Goal: Information Seeking & Learning: Compare options

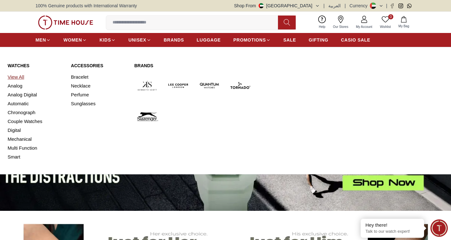
click at [18, 76] on link "View All" at bounding box center [36, 77] width 56 height 9
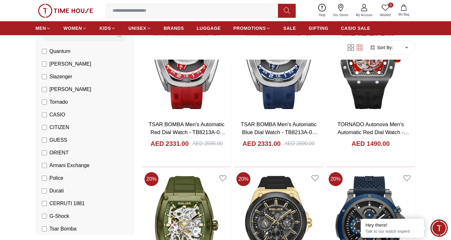
scroll to position [63, 0]
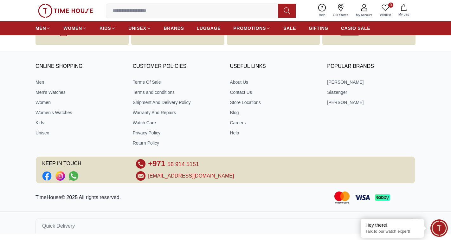
scroll to position [272, 0]
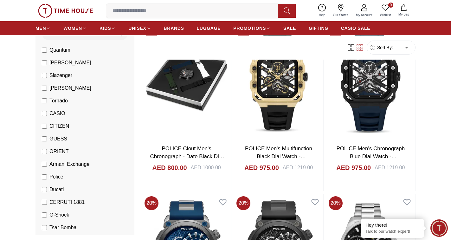
scroll to position [761, 0]
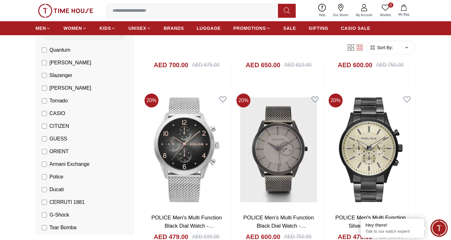
scroll to position [1997, 0]
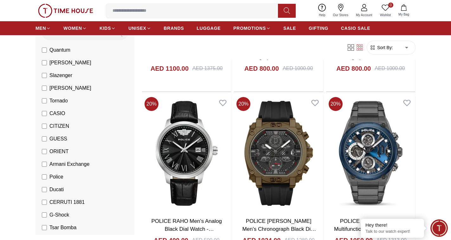
scroll to position [2821, 0]
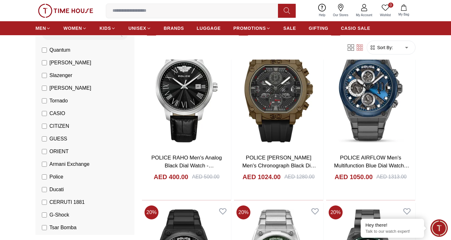
scroll to position [272, 0]
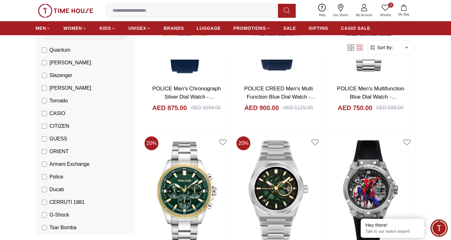
scroll to position [317, 0]
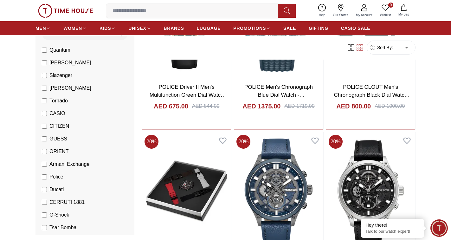
scroll to position [1236, 0]
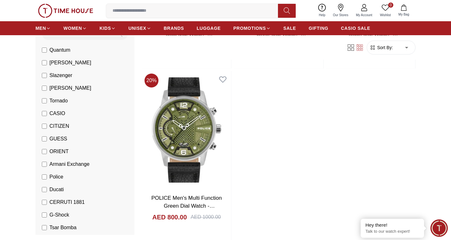
scroll to position [2312, 0]
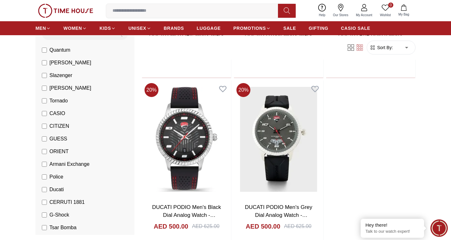
scroll to position [4498, 0]
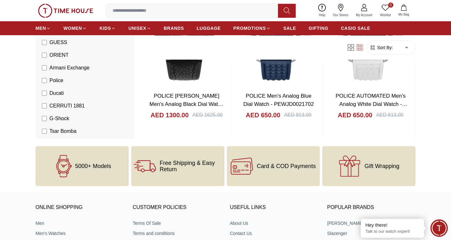
scroll to position [5154, 0]
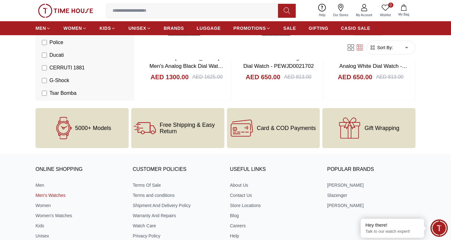
click at [40, 197] on link "Men's Watches" at bounding box center [79, 195] width 88 height 6
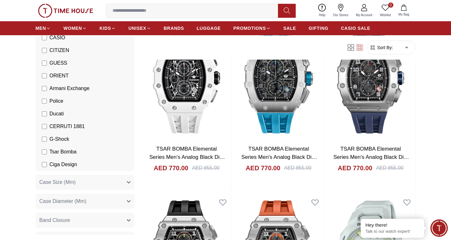
scroll to position [127, 0]
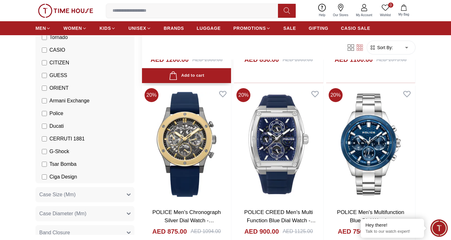
scroll to position [222, 0]
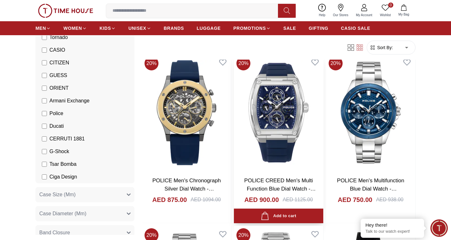
click at [275, 116] on img at bounding box center [278, 113] width 89 height 118
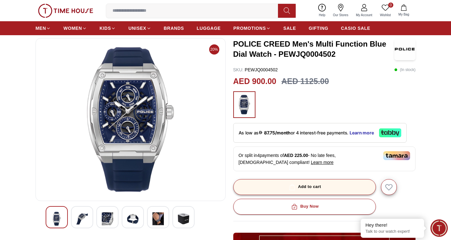
scroll to position [63, 0]
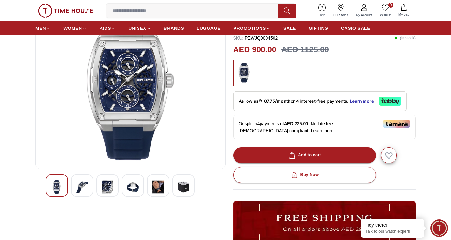
click at [86, 189] on img at bounding box center [81, 187] width 11 height 15
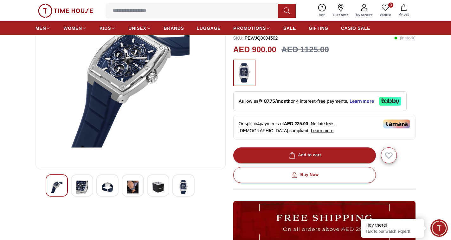
click at [110, 187] on img at bounding box center [107, 187] width 11 height 15
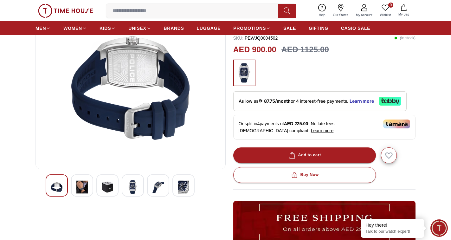
click at [132, 188] on img at bounding box center [132, 187] width 11 height 15
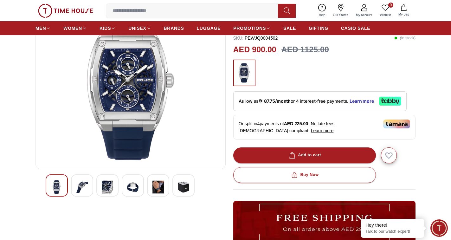
click at [158, 189] on img at bounding box center [157, 187] width 11 height 15
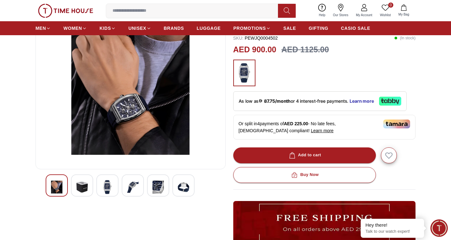
click at [187, 189] on img at bounding box center [183, 187] width 11 height 15
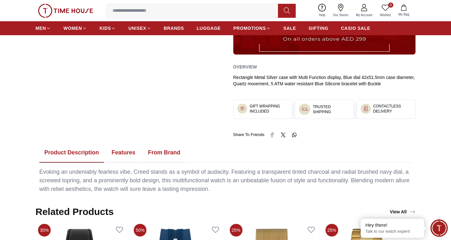
scroll to position [285, 0]
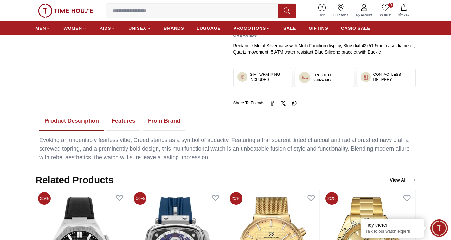
click at [164, 120] on button "From Brand" at bounding box center [164, 121] width 42 height 20
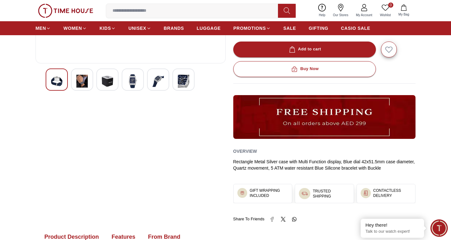
scroll to position [134, 0]
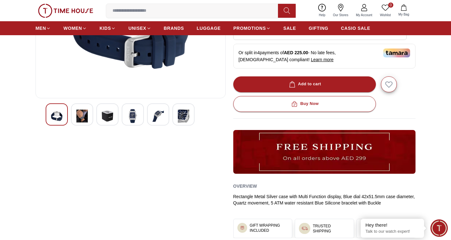
click at [185, 116] on img at bounding box center [183, 116] width 11 height 15
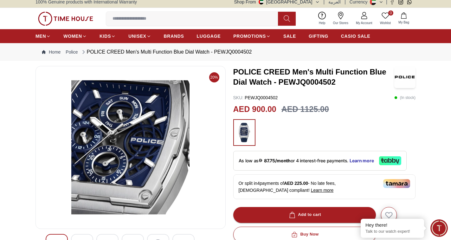
scroll to position [0, 0]
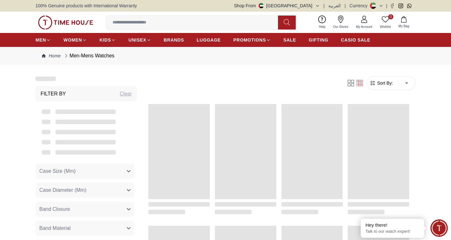
scroll to position [222, 0]
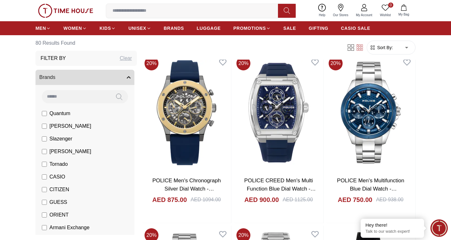
scroll to position [254, 0]
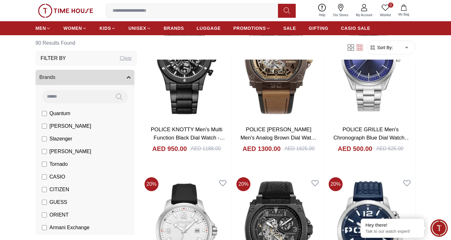
scroll to position [790, 0]
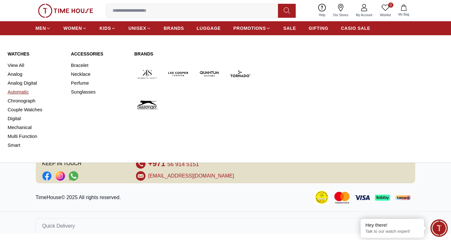
click at [15, 92] on link "Automatic" at bounding box center [36, 91] width 56 height 9
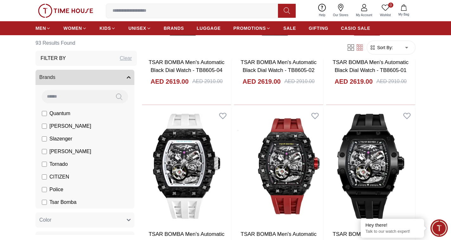
scroll to position [951, 0]
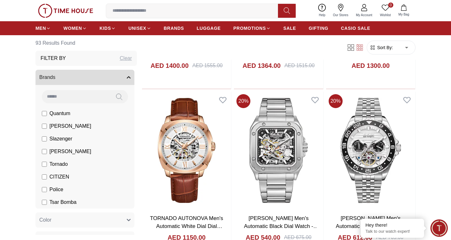
scroll to position [1236, 0]
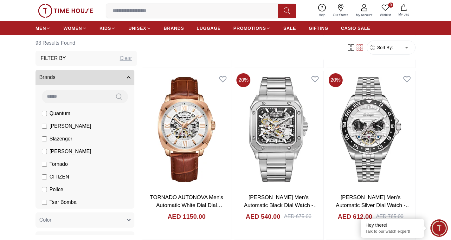
scroll to position [1141, 0]
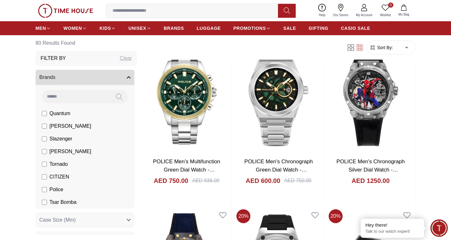
scroll to position [1138, 0]
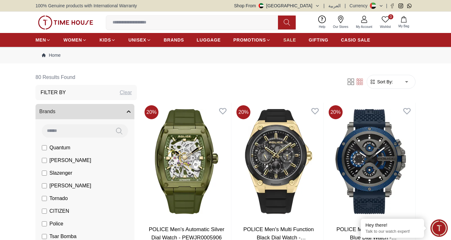
click at [292, 41] on span "SALE" at bounding box center [289, 40] width 13 height 6
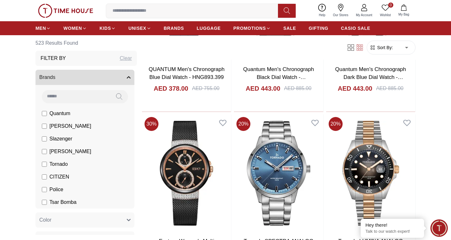
scroll to position [666, 0]
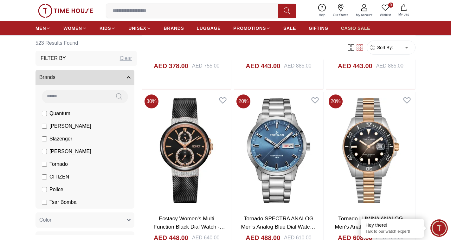
click at [356, 27] on span "CASIO SALE" at bounding box center [355, 28] width 29 height 6
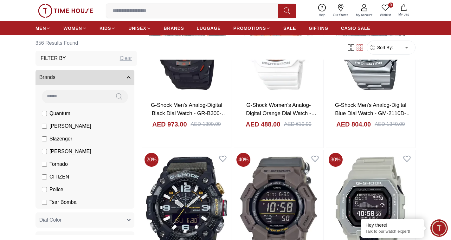
scroll to position [1046, 0]
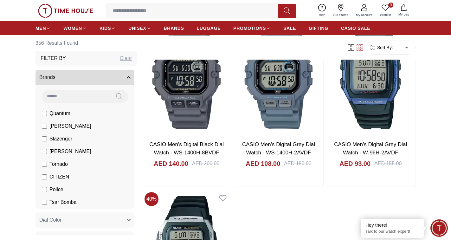
scroll to position [2250, 0]
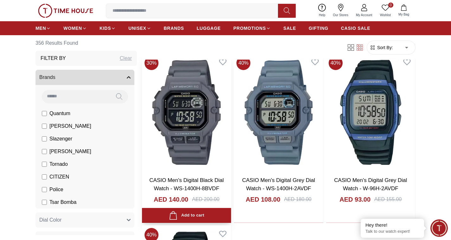
click at [184, 119] on img at bounding box center [186, 113] width 89 height 118
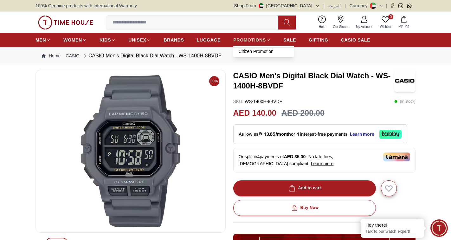
click at [253, 41] on span "PROMOTIONS" at bounding box center [249, 40] width 33 height 6
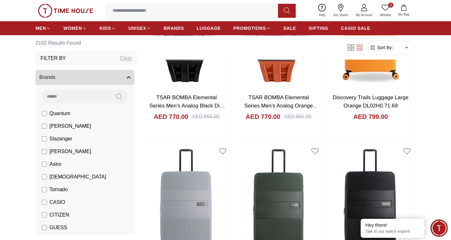
scroll to position [570, 0]
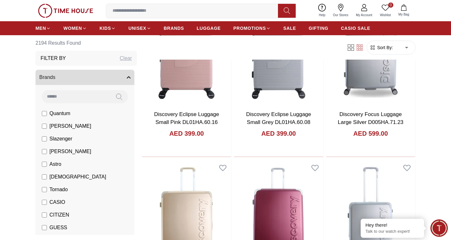
scroll to position [1585, 0]
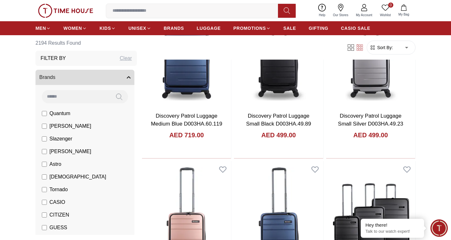
scroll to position [2694, 0]
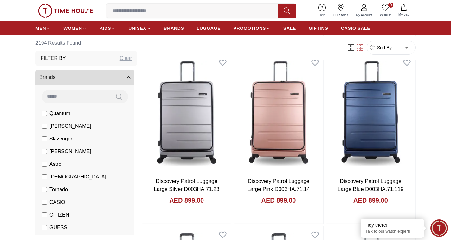
scroll to position [1133, 0]
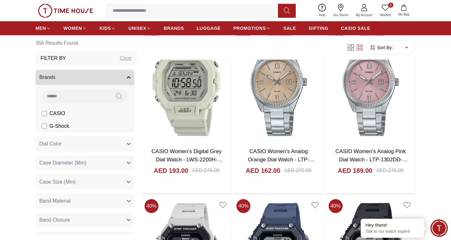
scroll to position [1461, 0]
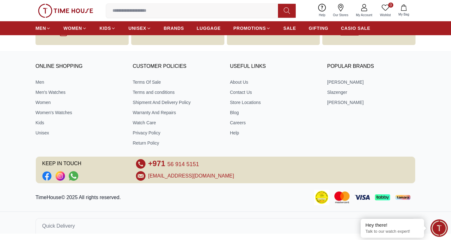
scroll to position [1461, 0]
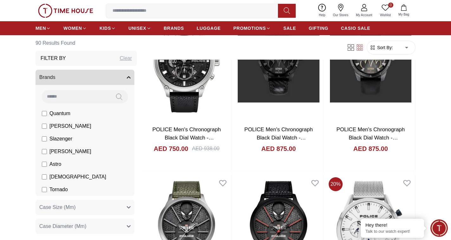
scroll to position [1322, 0]
